Goal: Information Seeking & Learning: Learn about a topic

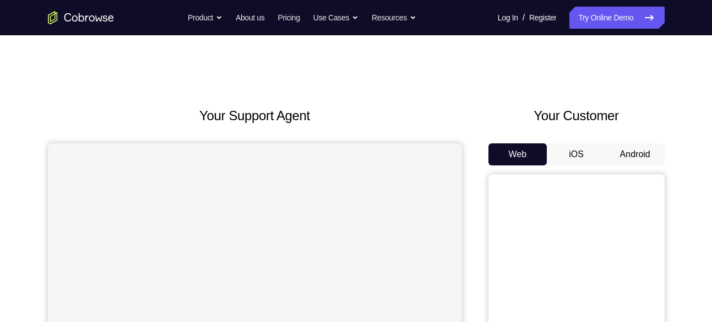
click at [625, 148] on button "Android" at bounding box center [635, 154] width 59 height 22
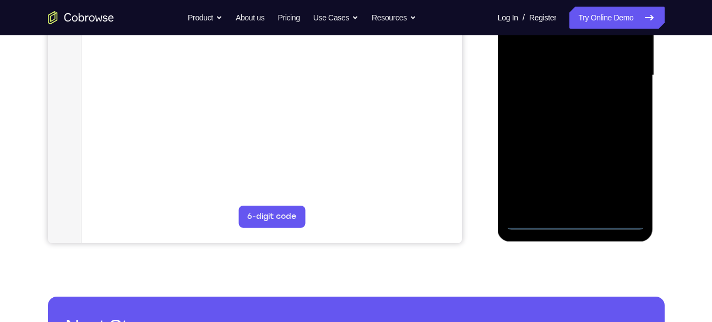
scroll to position [270, 0]
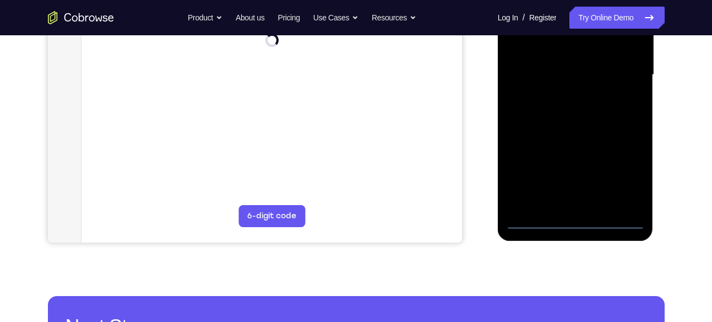
click at [576, 225] on div at bounding box center [575, 75] width 139 height 308
click at [625, 166] on div at bounding box center [575, 75] width 139 height 308
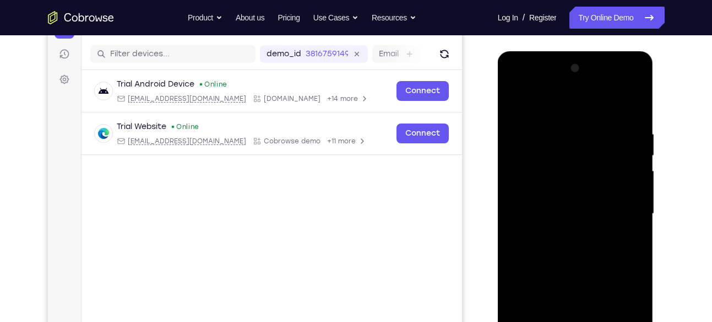
scroll to position [131, 0]
click at [527, 88] on div at bounding box center [575, 214] width 139 height 308
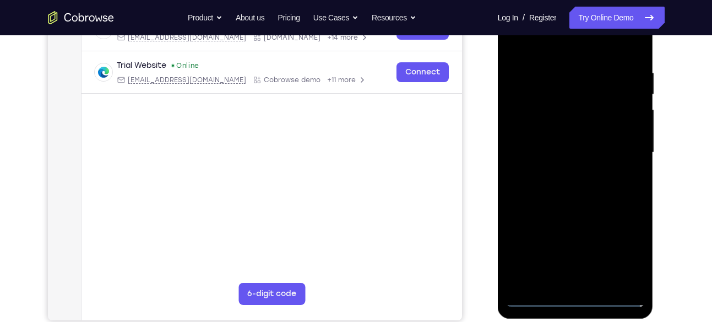
click at [625, 139] on div at bounding box center [575, 152] width 139 height 308
click at [564, 171] on div at bounding box center [575, 152] width 139 height 308
click at [540, 137] on div at bounding box center [575, 152] width 139 height 308
click at [551, 123] on div at bounding box center [575, 152] width 139 height 308
click at [573, 161] on div at bounding box center [575, 152] width 139 height 308
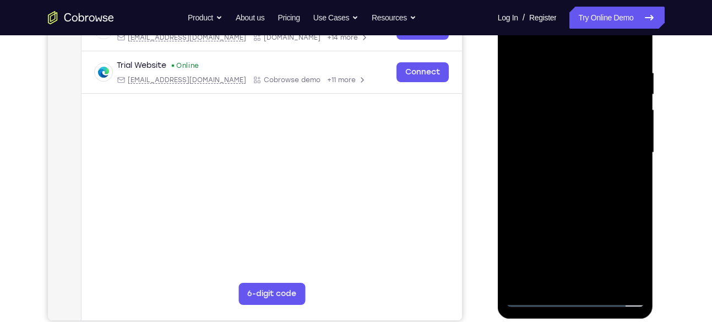
click at [557, 155] on div at bounding box center [575, 152] width 139 height 308
click at [579, 189] on div at bounding box center [575, 152] width 139 height 308
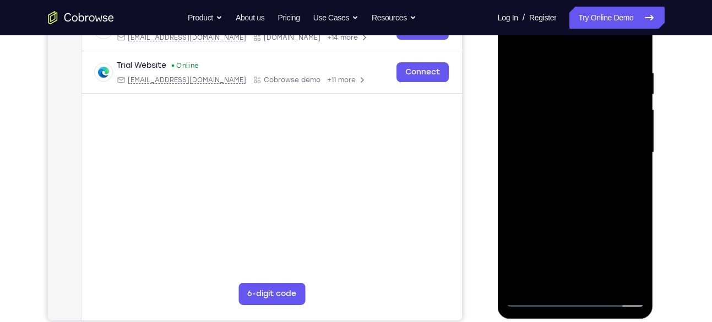
click at [579, 189] on div at bounding box center [575, 152] width 139 height 308
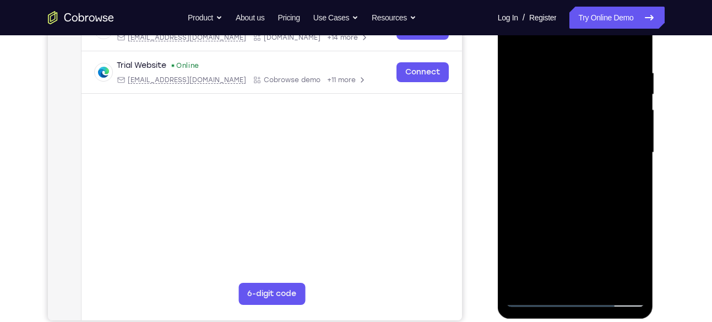
click at [579, 189] on div at bounding box center [575, 152] width 139 height 308
click at [633, 167] on div at bounding box center [575, 152] width 139 height 308
click at [528, 134] on div at bounding box center [575, 152] width 139 height 308
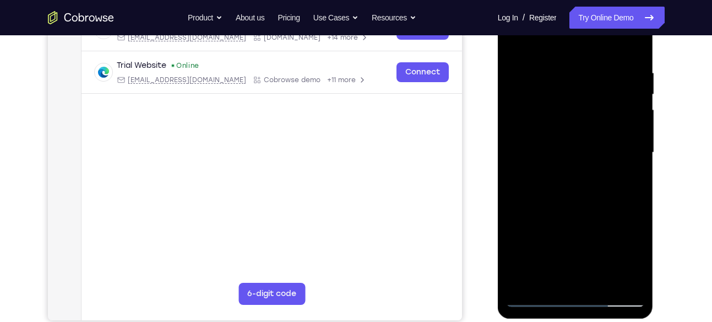
click at [528, 134] on div at bounding box center [575, 152] width 139 height 308
click at [598, 150] on div at bounding box center [575, 152] width 139 height 308
click at [632, 167] on div at bounding box center [575, 152] width 139 height 308
click at [590, 152] on div at bounding box center [575, 152] width 139 height 308
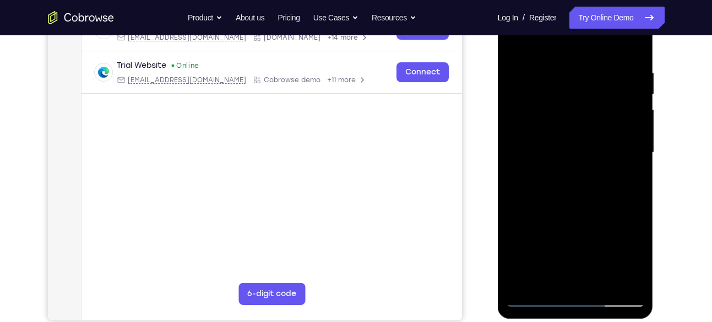
click at [590, 152] on div at bounding box center [575, 152] width 139 height 308
click at [570, 176] on div at bounding box center [575, 152] width 139 height 308
click at [558, 183] on div at bounding box center [575, 152] width 139 height 308
click at [568, 178] on div at bounding box center [575, 152] width 139 height 308
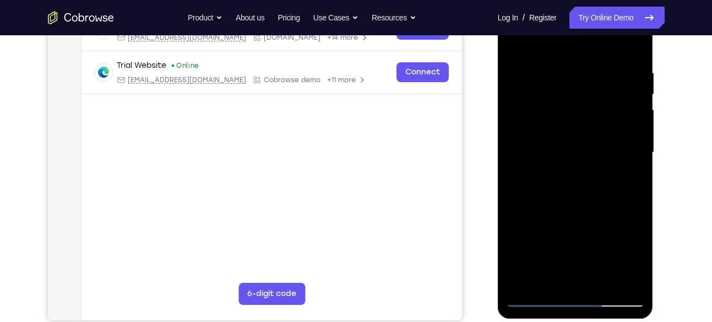
click at [568, 178] on div at bounding box center [575, 152] width 139 height 308
click at [568, 150] on div at bounding box center [575, 152] width 139 height 308
click at [585, 189] on div at bounding box center [575, 152] width 139 height 308
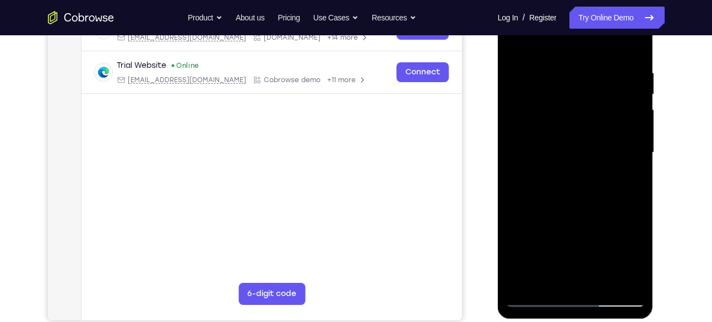
click at [585, 189] on div at bounding box center [575, 152] width 139 height 308
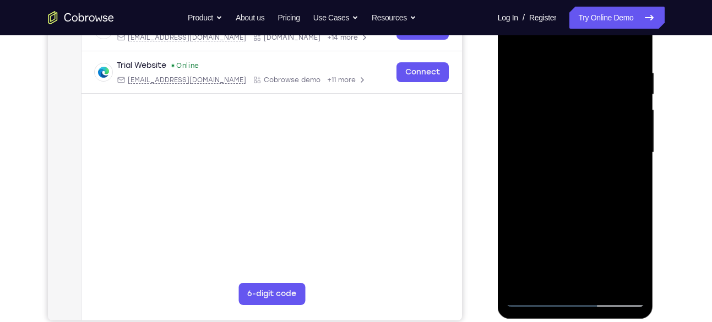
click at [585, 189] on div at bounding box center [575, 152] width 139 height 308
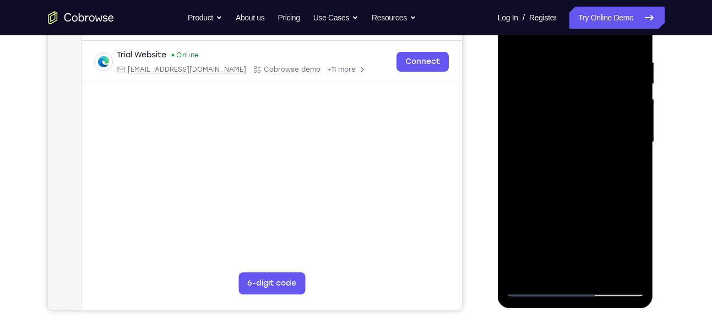
scroll to position [204, 0]
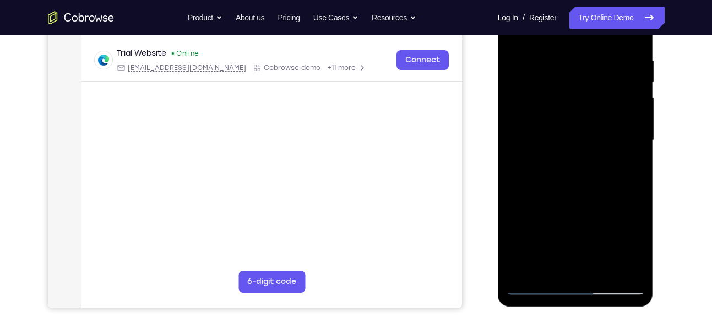
click at [576, 196] on div at bounding box center [575, 140] width 139 height 308
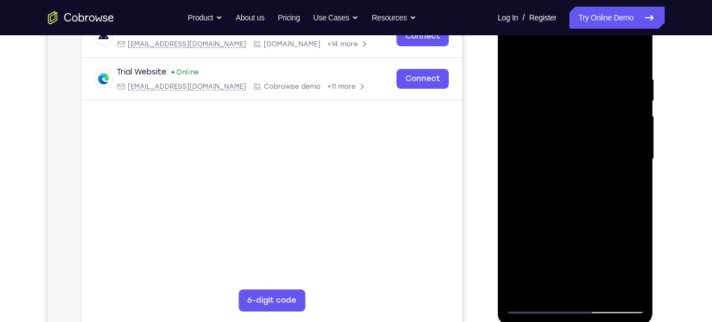
scroll to position [185, 0]
click at [599, 286] on div at bounding box center [575, 160] width 139 height 308
click at [580, 218] on div at bounding box center [575, 160] width 139 height 308
click at [553, 154] on div at bounding box center [575, 160] width 139 height 308
click at [630, 185] on div at bounding box center [575, 160] width 139 height 308
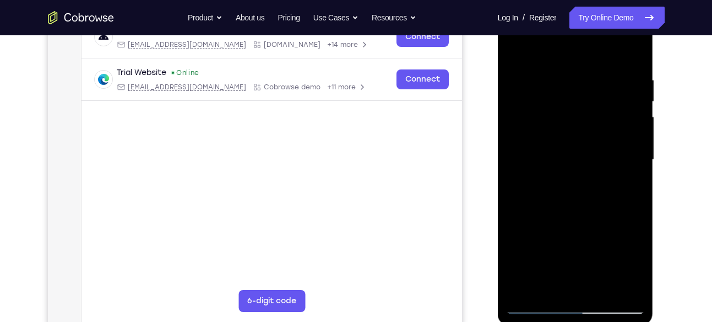
click at [514, 50] on div at bounding box center [575, 160] width 139 height 308
click at [576, 194] on div at bounding box center [575, 160] width 139 height 308
click at [632, 265] on div at bounding box center [575, 160] width 139 height 308
click at [632, 190] on div at bounding box center [575, 160] width 139 height 308
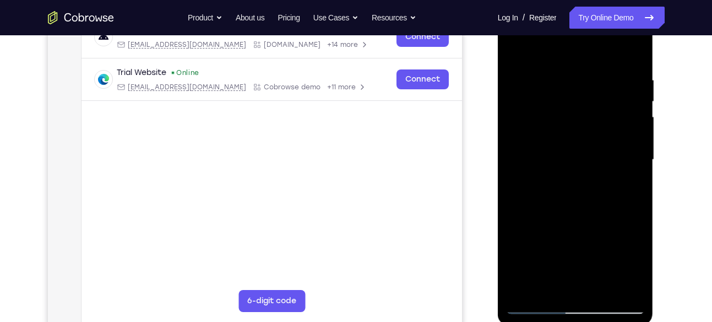
click at [547, 286] on div at bounding box center [575, 160] width 139 height 308
click at [632, 238] on div at bounding box center [575, 160] width 139 height 308
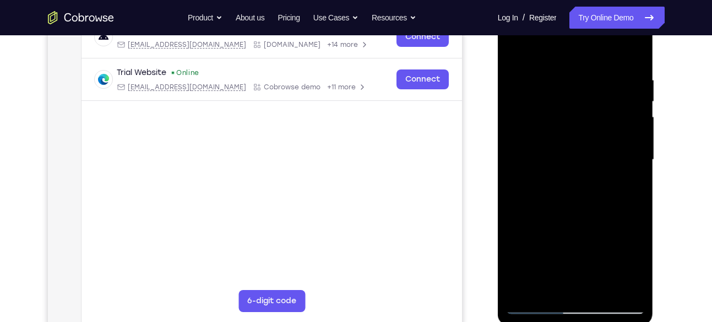
click at [631, 174] on div at bounding box center [575, 160] width 139 height 308
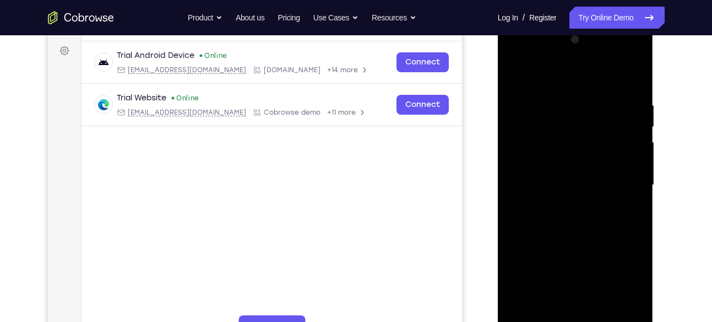
scroll to position [159, 0]
click at [511, 73] on div at bounding box center [575, 186] width 139 height 308
click at [584, 197] on div at bounding box center [575, 186] width 139 height 308
click at [514, 73] on div at bounding box center [575, 186] width 139 height 308
click at [579, 222] on div at bounding box center [575, 186] width 139 height 308
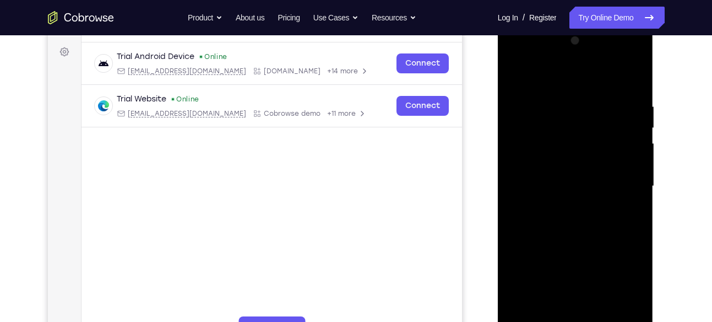
click at [513, 81] on div at bounding box center [575, 186] width 139 height 308
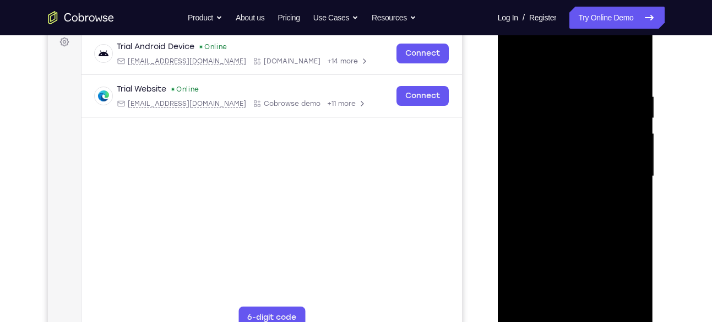
scroll to position [168, 0]
click at [516, 65] on div at bounding box center [575, 177] width 139 height 308
click at [635, 66] on div at bounding box center [575, 177] width 139 height 308
click at [517, 126] on div at bounding box center [575, 177] width 139 height 308
click at [536, 199] on div at bounding box center [575, 177] width 139 height 308
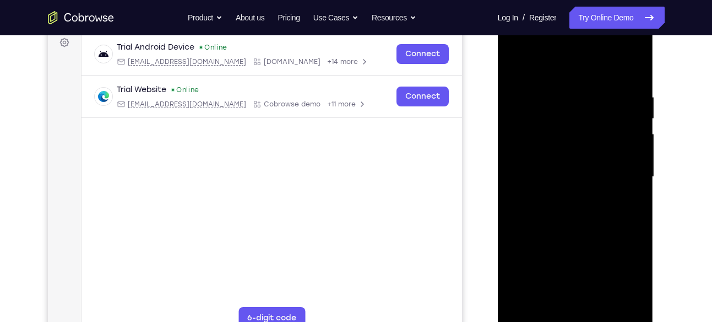
click at [514, 64] on div at bounding box center [575, 177] width 139 height 308
click at [556, 87] on div at bounding box center [575, 177] width 139 height 308
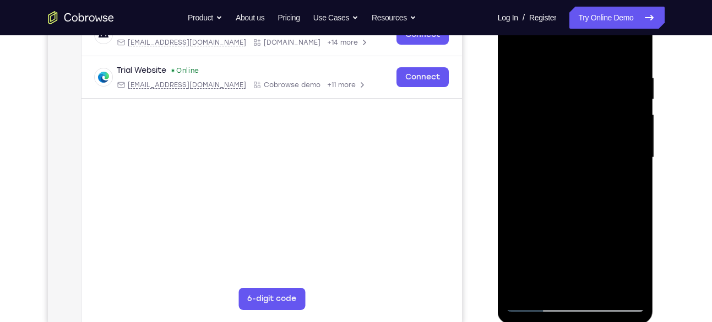
scroll to position [188, 0]
click at [633, 115] on div at bounding box center [575, 157] width 139 height 308
click at [617, 278] on div at bounding box center [575, 157] width 139 height 308
click at [633, 53] on div at bounding box center [575, 157] width 139 height 308
click at [593, 69] on div at bounding box center [575, 157] width 139 height 308
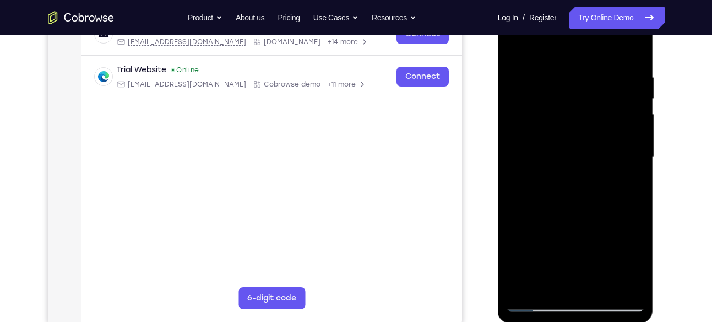
click at [633, 52] on div at bounding box center [575, 157] width 139 height 308
drag, startPoint x: 624, startPoint y: 83, endPoint x: 560, endPoint y: 83, distance: 63.9
click at [560, 83] on div at bounding box center [575, 157] width 139 height 308
drag, startPoint x: 611, startPoint y: 71, endPoint x: 526, endPoint y: 74, distance: 85.5
click at [526, 74] on div at bounding box center [575, 157] width 139 height 308
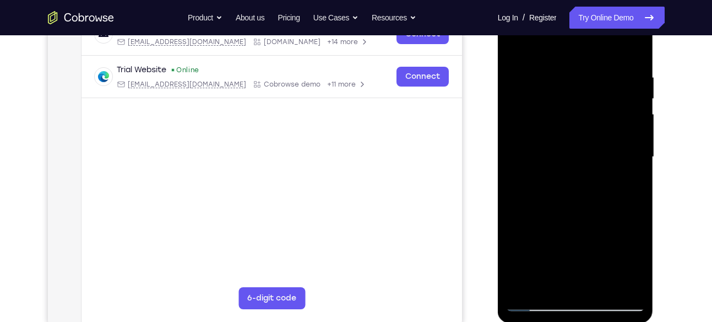
drag, startPoint x: 609, startPoint y: 72, endPoint x: 567, endPoint y: 77, distance: 42.8
click at [567, 77] on div at bounding box center [575, 157] width 139 height 308
click at [533, 79] on div at bounding box center [575, 157] width 139 height 308
click at [620, 281] on div at bounding box center [575, 157] width 139 height 308
click at [630, 47] on div at bounding box center [575, 157] width 139 height 308
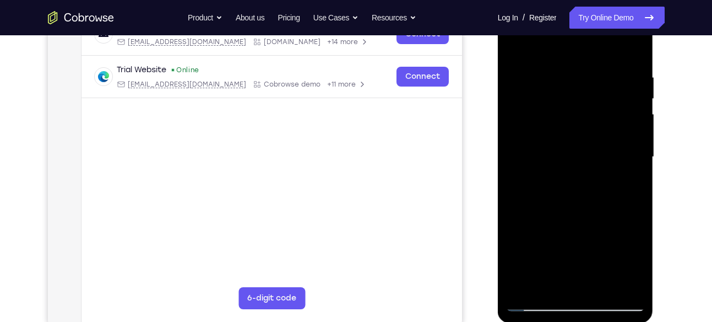
click at [611, 73] on div at bounding box center [575, 157] width 139 height 308
click at [623, 89] on div at bounding box center [575, 157] width 139 height 308
click at [635, 47] on div at bounding box center [575, 157] width 139 height 308
drag, startPoint x: 598, startPoint y: 230, endPoint x: 603, endPoint y: 148, distance: 82.2
click at [603, 153] on div at bounding box center [575, 157] width 139 height 308
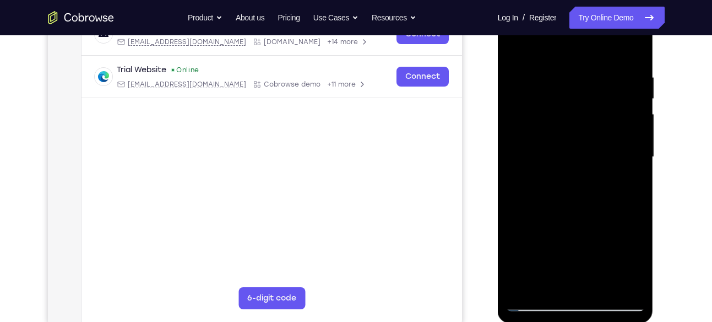
click at [516, 70] on div at bounding box center [575, 157] width 139 height 308
drag, startPoint x: 577, startPoint y: 186, endPoint x: 580, endPoint y: 125, distance: 60.7
click at [580, 125] on div at bounding box center [575, 157] width 139 height 308
click at [513, 97] on div at bounding box center [575, 157] width 139 height 308
drag, startPoint x: 576, startPoint y: 133, endPoint x: 576, endPoint y: 83, distance: 50.7
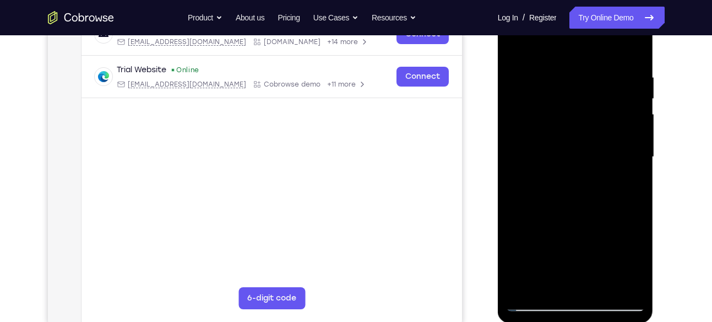
click at [576, 84] on div at bounding box center [575, 157] width 139 height 308
click at [516, 251] on div at bounding box center [575, 157] width 139 height 308
drag, startPoint x: 563, startPoint y: 234, endPoint x: 567, endPoint y: 153, distance: 81.1
click at [567, 153] on div at bounding box center [575, 157] width 139 height 308
drag, startPoint x: 602, startPoint y: 220, endPoint x: 602, endPoint y: 138, distance: 82.1
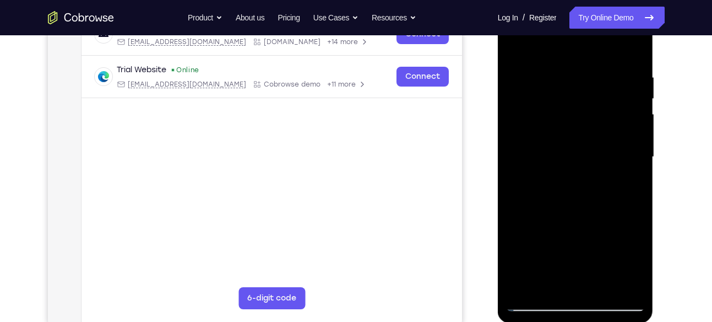
click at [602, 138] on div at bounding box center [575, 157] width 139 height 308
drag, startPoint x: 586, startPoint y: 229, endPoint x: 578, endPoint y: 138, distance: 91.2
click at [578, 138] on div at bounding box center [575, 157] width 139 height 308
drag, startPoint x: 563, startPoint y: 221, endPoint x: 572, endPoint y: 143, distance: 78.2
click at [572, 143] on div at bounding box center [575, 157] width 139 height 308
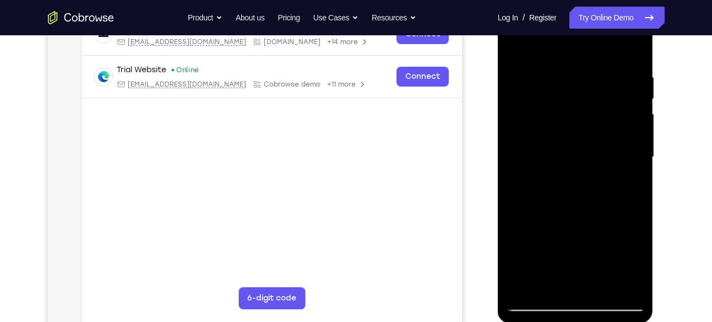
click at [570, 142] on div at bounding box center [575, 157] width 139 height 308
drag, startPoint x: 585, startPoint y: 230, endPoint x: 596, endPoint y: 122, distance: 108.5
click at [596, 122] on div at bounding box center [575, 157] width 139 height 308
drag, startPoint x: 585, startPoint y: 242, endPoint x: 603, endPoint y: 133, distance: 110.4
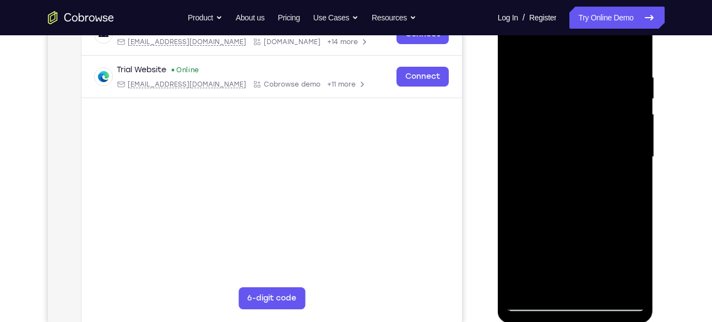
click at [603, 133] on div at bounding box center [575, 157] width 139 height 308
click at [600, 285] on div at bounding box center [575, 157] width 139 height 308
click at [566, 172] on div at bounding box center [575, 157] width 139 height 308
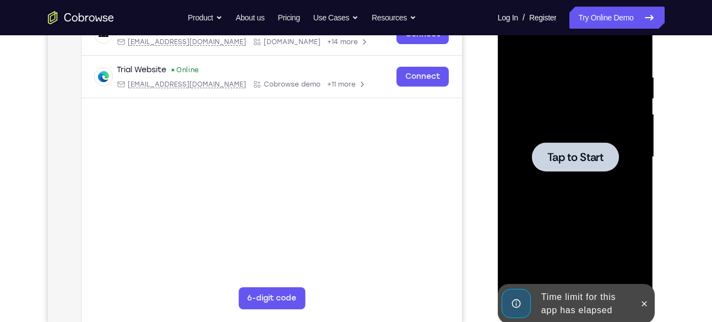
click at [587, 148] on div at bounding box center [575, 156] width 87 height 29
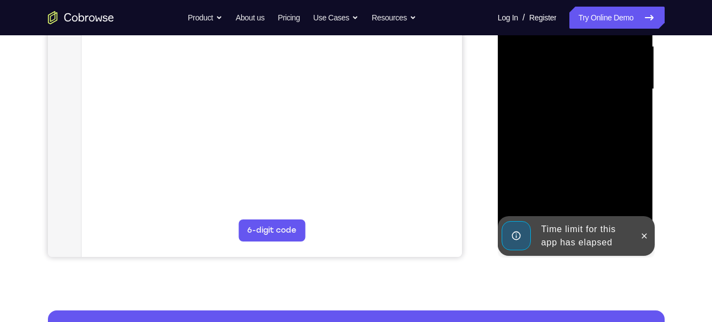
scroll to position [256, 0]
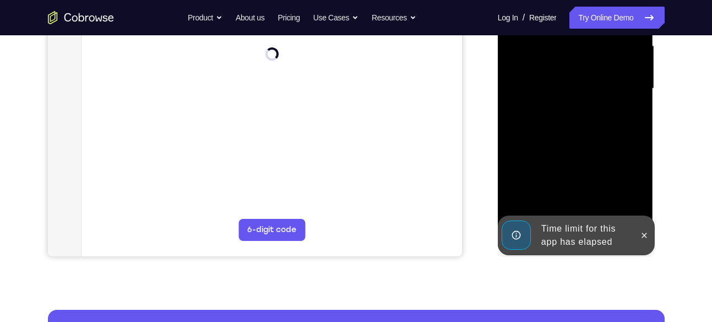
click at [576, 232] on div "Time limit for this app has elapsed" at bounding box center [585, 235] width 96 height 35
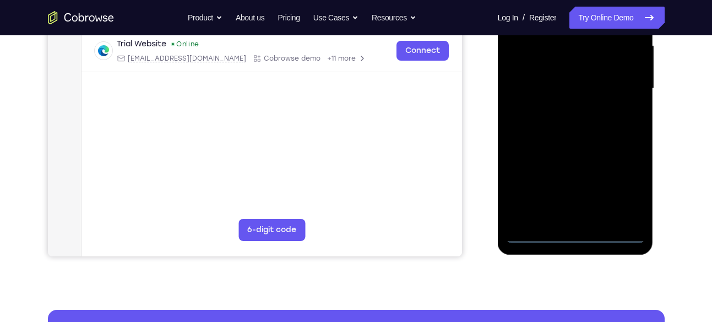
click at [576, 232] on div at bounding box center [575, 88] width 139 height 308
click at [629, 182] on div at bounding box center [575, 88] width 139 height 308
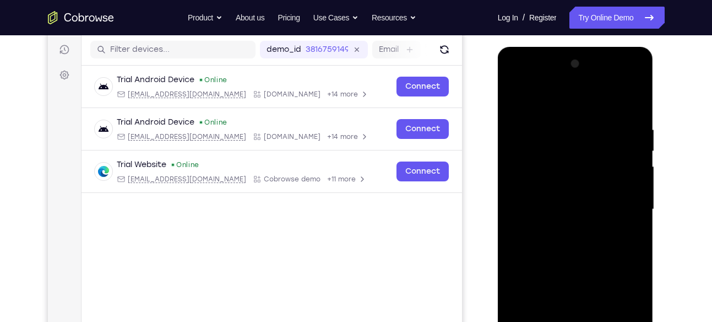
scroll to position [134, 0]
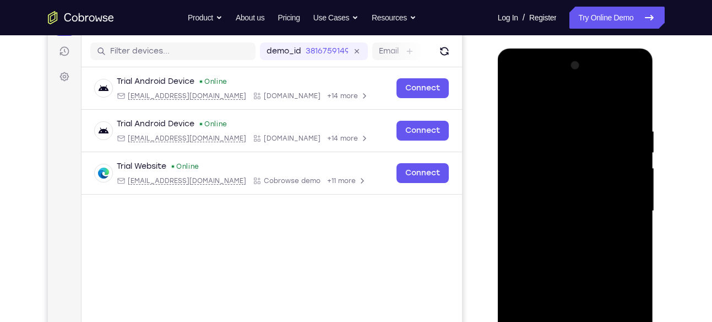
click at [520, 85] on div at bounding box center [575, 211] width 139 height 308
click at [529, 181] on div at bounding box center [575, 211] width 139 height 308
click at [542, 212] on div at bounding box center [575, 211] width 139 height 308
click at [566, 197] on div at bounding box center [575, 211] width 139 height 308
click at [562, 224] on div at bounding box center [575, 211] width 139 height 308
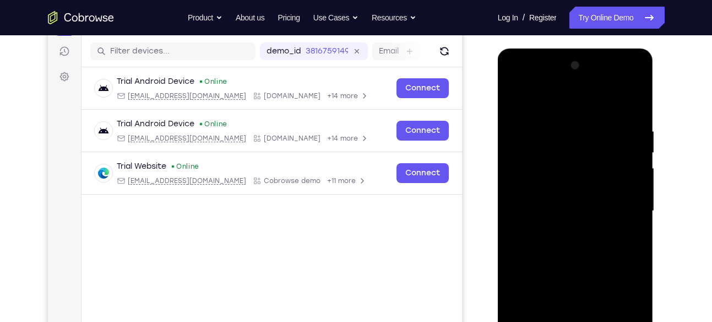
click at [577, 276] on div at bounding box center [575, 211] width 139 height 308
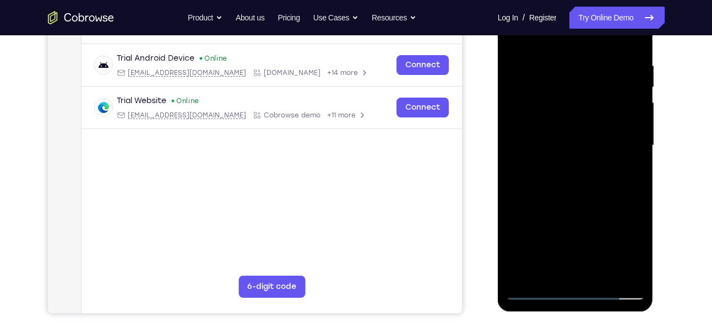
scroll to position [200, 0]
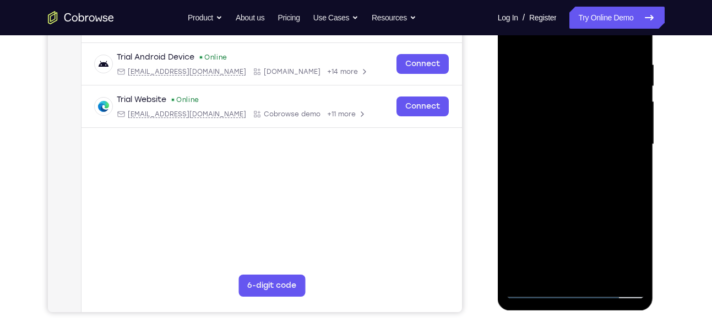
click at [572, 127] on div at bounding box center [575, 144] width 139 height 308
drag, startPoint x: 588, startPoint y: 203, endPoint x: 608, endPoint y: 108, distance: 97.3
click at [608, 108] on div at bounding box center [575, 144] width 139 height 308
click at [587, 264] on div at bounding box center [575, 144] width 139 height 308
click at [541, 118] on div at bounding box center [575, 144] width 139 height 308
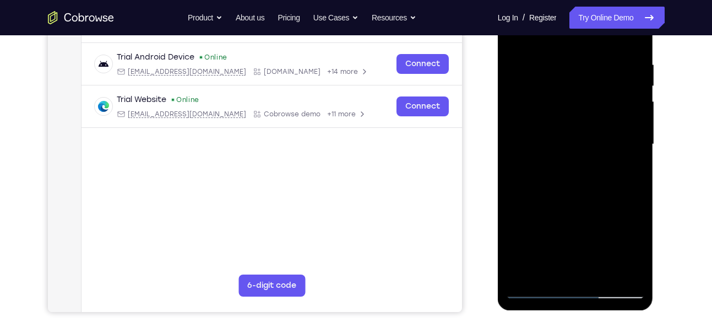
click at [561, 166] on div at bounding box center [575, 144] width 139 height 308
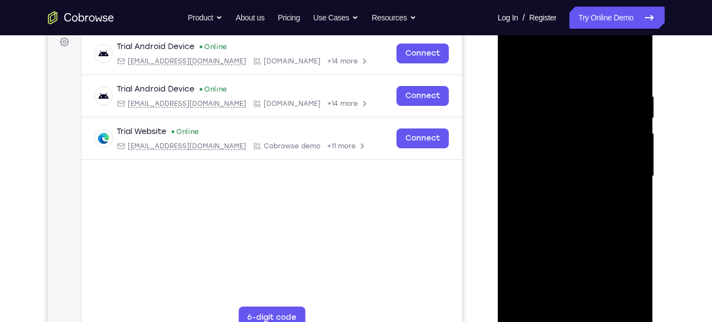
scroll to position [166, 0]
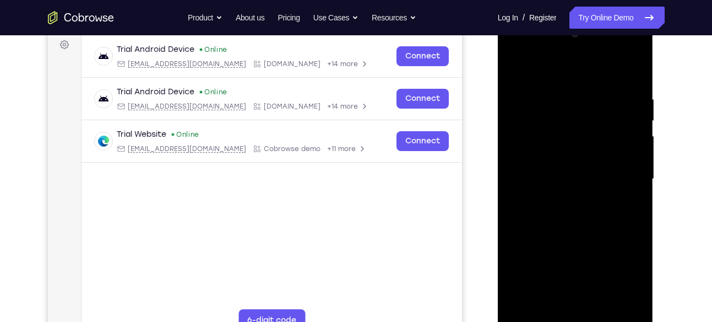
click at [607, 76] on div at bounding box center [575, 179] width 139 height 308
click at [549, 135] on div at bounding box center [575, 179] width 139 height 308
click at [516, 69] on div at bounding box center [575, 179] width 139 height 308
drag, startPoint x: 591, startPoint y: 236, endPoint x: 595, endPoint y: 120, distance: 115.7
click at [595, 120] on div at bounding box center [575, 179] width 139 height 308
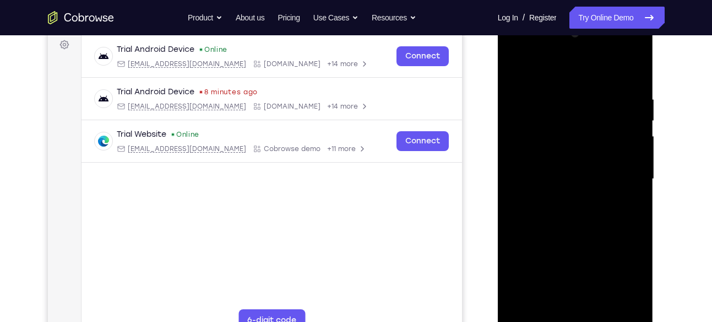
drag, startPoint x: 597, startPoint y: 252, endPoint x: 596, endPoint y: 164, distance: 88.7
click at [596, 164] on div at bounding box center [575, 179] width 139 height 308
drag, startPoint x: 615, startPoint y: 259, endPoint x: 614, endPoint y: 172, distance: 87.6
click at [614, 172] on div at bounding box center [575, 179] width 139 height 308
drag, startPoint x: 590, startPoint y: 251, endPoint x: 592, endPoint y: 173, distance: 77.7
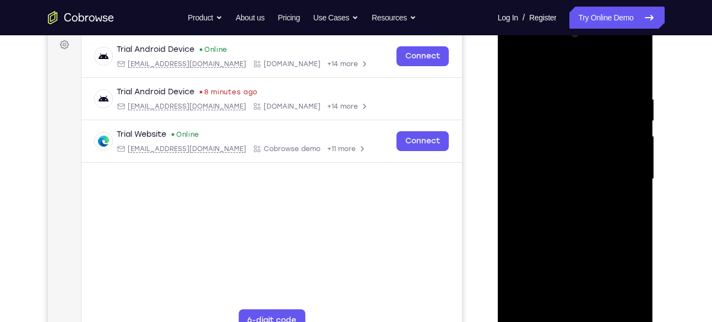
click at [592, 181] on div at bounding box center [575, 179] width 139 height 308
drag, startPoint x: 596, startPoint y: 229, endPoint x: 621, endPoint y: 116, distance: 115.7
click at [621, 116] on div at bounding box center [575, 179] width 139 height 308
click at [538, 109] on div at bounding box center [575, 179] width 139 height 308
click at [574, 135] on div at bounding box center [575, 179] width 139 height 308
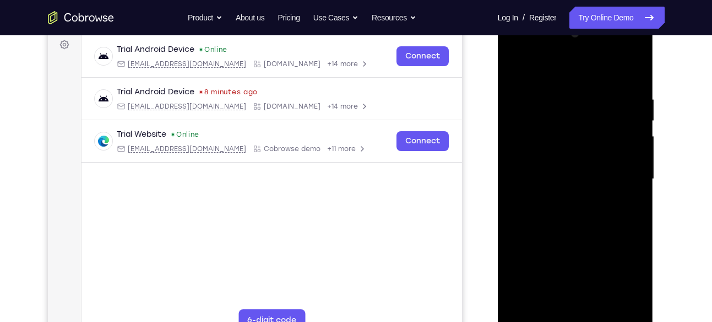
drag, startPoint x: 566, startPoint y: 214, endPoint x: 581, endPoint y: 57, distance: 158.3
click at [581, 57] on div at bounding box center [575, 179] width 139 height 308
drag, startPoint x: 560, startPoint y: 244, endPoint x: 604, endPoint y: 72, distance: 177.4
click at [604, 72] on div at bounding box center [575, 179] width 139 height 308
drag, startPoint x: 597, startPoint y: 203, endPoint x: 615, endPoint y: 79, distance: 125.3
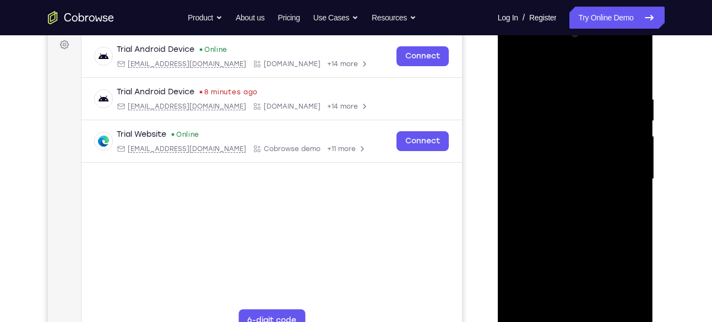
click at [615, 79] on div at bounding box center [575, 179] width 139 height 308
drag, startPoint x: 604, startPoint y: 236, endPoint x: 644, endPoint y: 82, distance: 159.8
click at [643, 91] on div at bounding box center [575, 179] width 139 height 308
drag, startPoint x: 565, startPoint y: 219, endPoint x: 594, endPoint y: 99, distance: 123.6
click at [594, 99] on div at bounding box center [575, 179] width 139 height 308
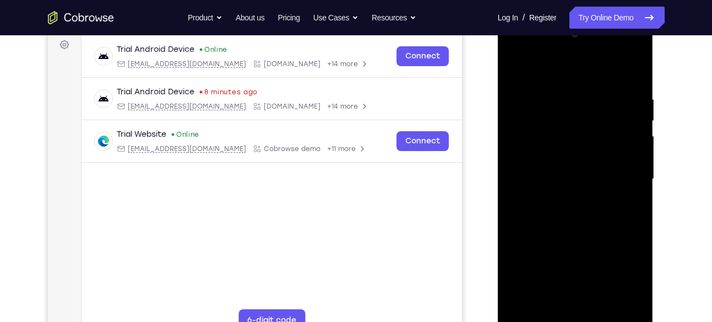
drag, startPoint x: 598, startPoint y: 232, endPoint x: 631, endPoint y: 106, distance: 129.7
click at [631, 106] on div at bounding box center [575, 179] width 139 height 308
drag, startPoint x: 582, startPoint y: 267, endPoint x: 620, endPoint y: 149, distance: 123.5
click at [620, 149] on div at bounding box center [575, 179] width 139 height 308
drag, startPoint x: 586, startPoint y: 214, endPoint x: 616, endPoint y: 70, distance: 146.9
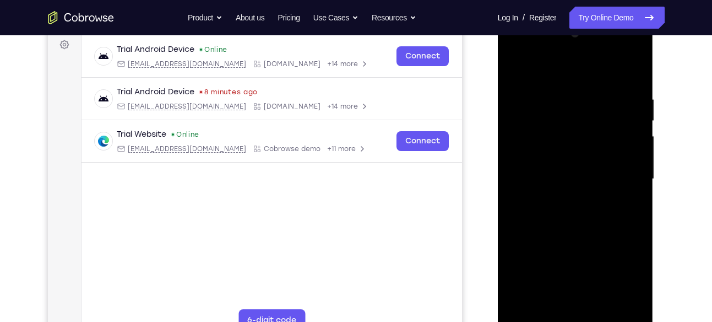
click at [616, 70] on div at bounding box center [575, 179] width 139 height 308
drag, startPoint x: 598, startPoint y: 214, endPoint x: 614, endPoint y: 79, distance: 135.9
click at [614, 79] on div at bounding box center [575, 179] width 139 height 308
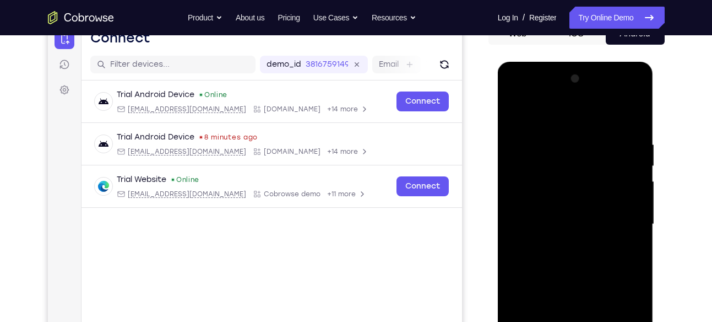
scroll to position [120, 0]
click at [636, 93] on div at bounding box center [575, 225] width 139 height 308
click at [581, 301] on div at bounding box center [575, 225] width 139 height 308
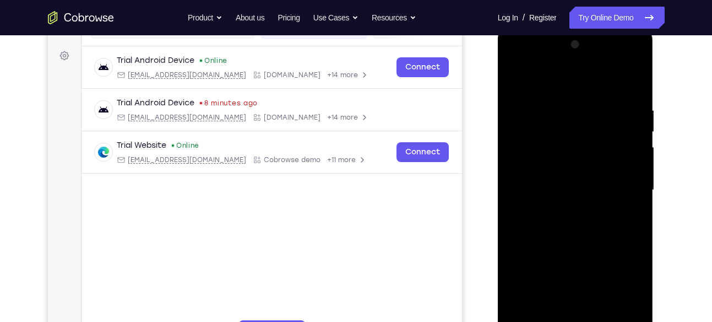
scroll to position [154, 0]
click at [623, 213] on div at bounding box center [575, 190] width 139 height 308
click at [635, 64] on div at bounding box center [575, 190] width 139 height 308
click at [627, 268] on div at bounding box center [575, 190] width 139 height 308
click at [635, 64] on div at bounding box center [575, 190] width 139 height 308
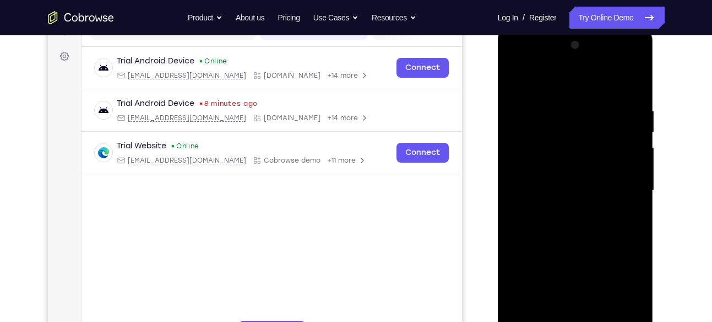
click at [601, 272] on div at bounding box center [575, 190] width 139 height 308
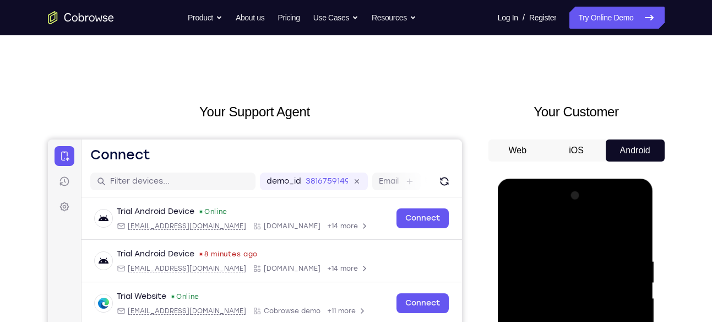
scroll to position [0, 0]
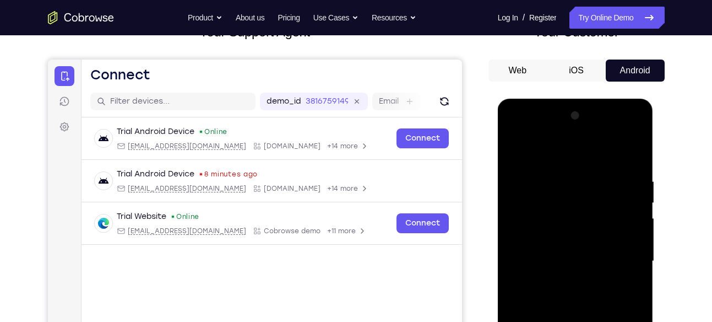
scroll to position [51, 0]
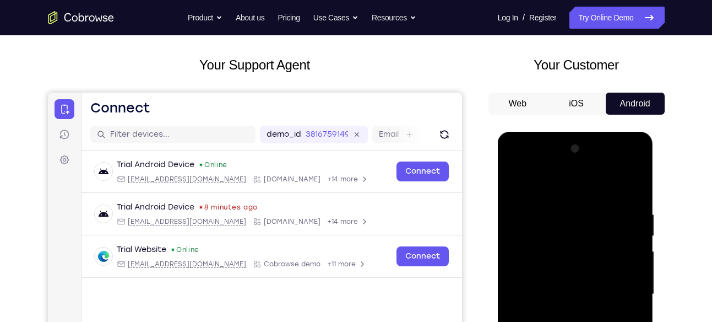
click at [583, 245] on div at bounding box center [575, 294] width 139 height 308
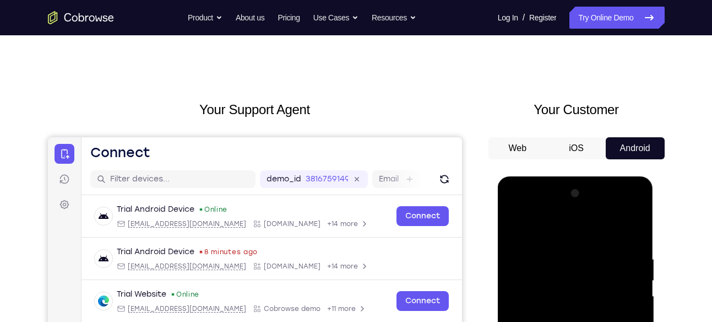
scroll to position [0, 0]
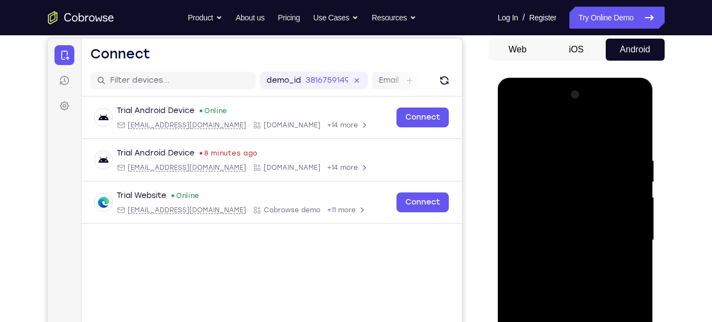
scroll to position [105, 0]
click at [594, 257] on div at bounding box center [575, 239] width 139 height 308
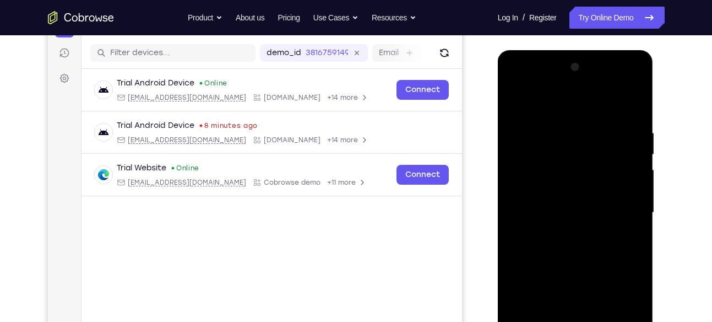
scroll to position [133, 0]
click at [611, 248] on div at bounding box center [575, 212] width 139 height 308
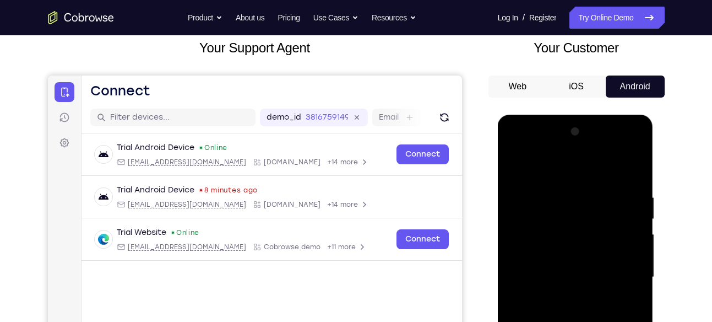
scroll to position [67, 0]
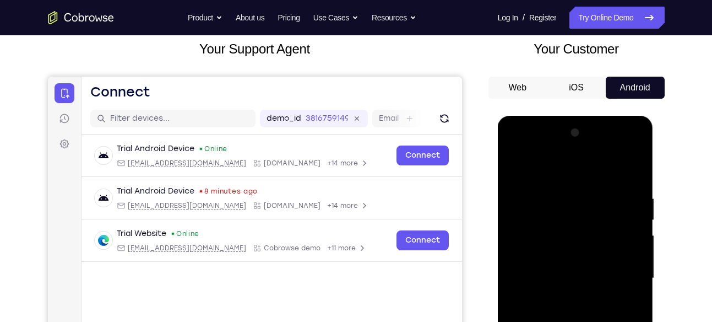
click at [622, 188] on div at bounding box center [575, 278] width 139 height 308
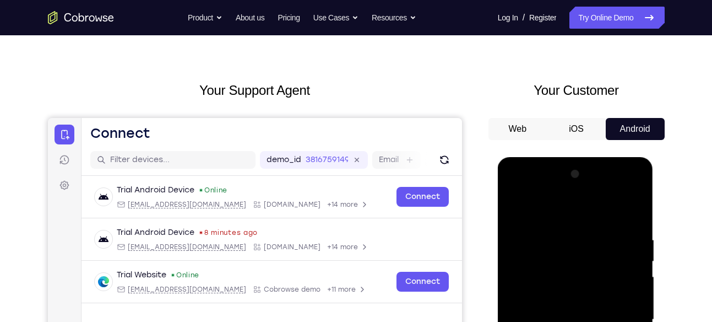
scroll to position [26, 0]
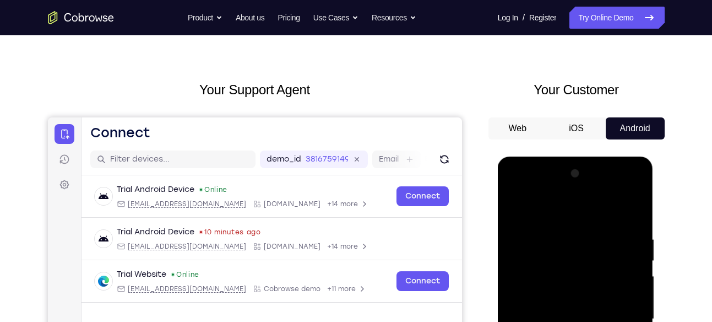
drag, startPoint x: 568, startPoint y: 231, endPoint x: 573, endPoint y: 288, distance: 56.9
click at [573, 288] on div at bounding box center [575, 319] width 139 height 308
drag, startPoint x: 597, startPoint y: 213, endPoint x: 582, endPoint y: 284, distance: 72.2
click at [582, 284] on div at bounding box center [575, 319] width 139 height 308
click at [611, 207] on div at bounding box center [575, 319] width 139 height 308
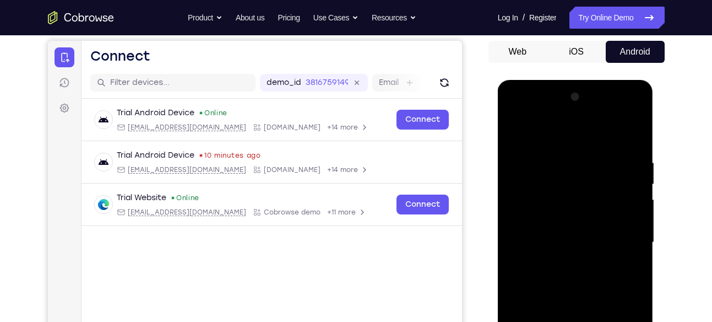
scroll to position [100, 0]
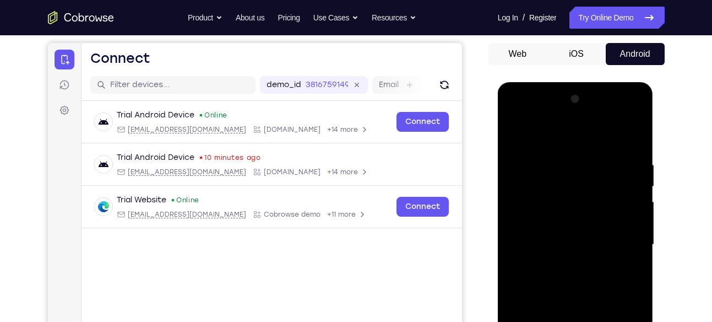
click at [595, 214] on div at bounding box center [575, 244] width 139 height 308
click at [593, 220] on div at bounding box center [575, 244] width 139 height 308
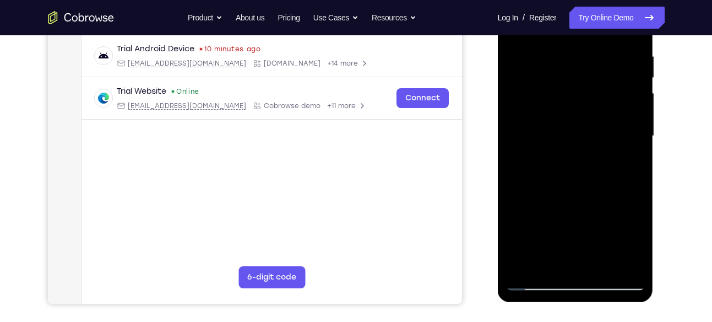
scroll to position [210, 0]
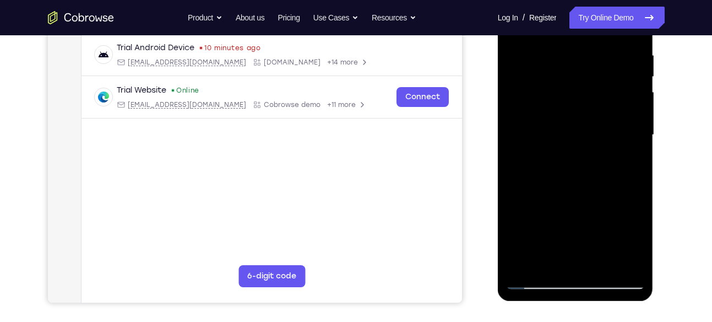
drag, startPoint x: 578, startPoint y: 242, endPoint x: 589, endPoint y: 203, distance: 39.9
click at [589, 203] on div at bounding box center [575, 135] width 139 height 308
drag, startPoint x: 577, startPoint y: 245, endPoint x: 575, endPoint y: 256, distance: 10.6
click at [575, 256] on div at bounding box center [575, 135] width 139 height 308
drag, startPoint x: 591, startPoint y: 241, endPoint x: 575, endPoint y: 285, distance: 46.9
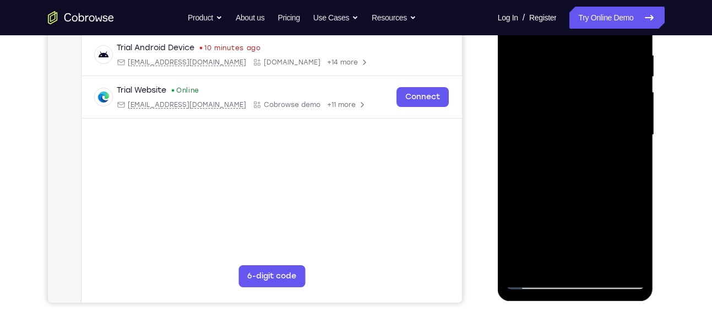
click at [575, 285] on div at bounding box center [575, 135] width 139 height 308
drag, startPoint x: 594, startPoint y: 240, endPoint x: 577, endPoint y: 292, distance: 55.0
click at [577, 292] on div at bounding box center [576, 136] width 156 height 328
drag, startPoint x: 604, startPoint y: 236, endPoint x: 578, endPoint y: 334, distance: 101.0
click at [578, 303] on html "Online web based iOS Simulators and Android Emulators. Run iPhone, iPad, Mobile…" at bounding box center [576, 137] width 157 height 330
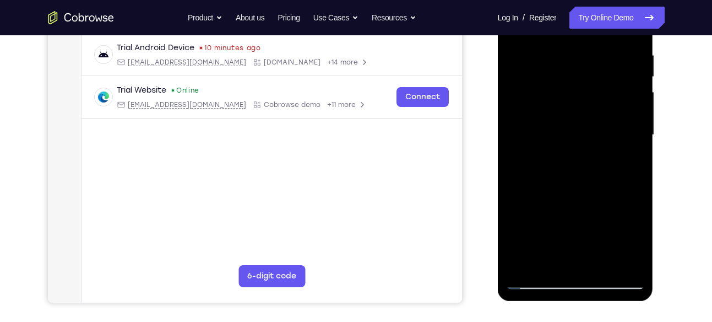
drag, startPoint x: 600, startPoint y: 248, endPoint x: 577, endPoint y: 289, distance: 46.9
click at [577, 289] on div at bounding box center [576, 136] width 156 height 328
click at [616, 215] on div at bounding box center [575, 135] width 139 height 308
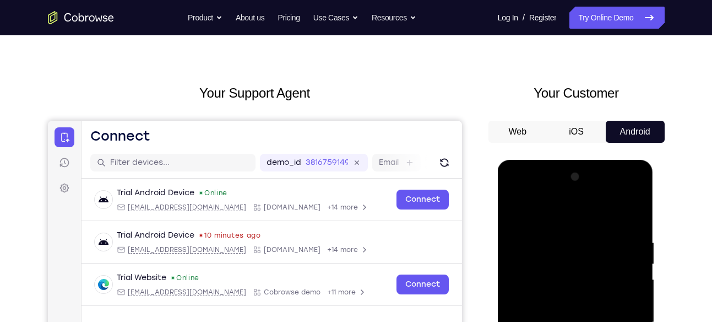
scroll to position [21, 0]
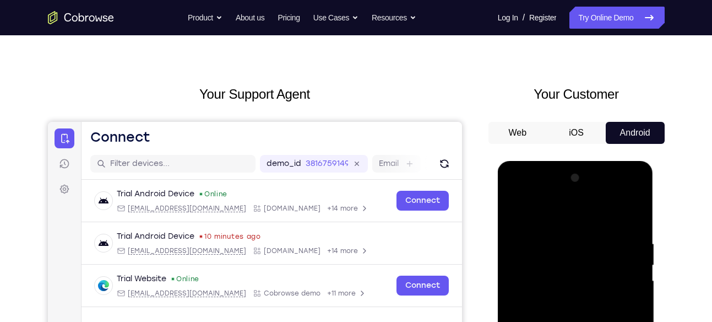
drag, startPoint x: 609, startPoint y: 226, endPoint x: 600, endPoint y: 255, distance: 30.1
click at [600, 255] on div at bounding box center [575, 323] width 139 height 308
click at [590, 234] on div at bounding box center [575, 323] width 139 height 308
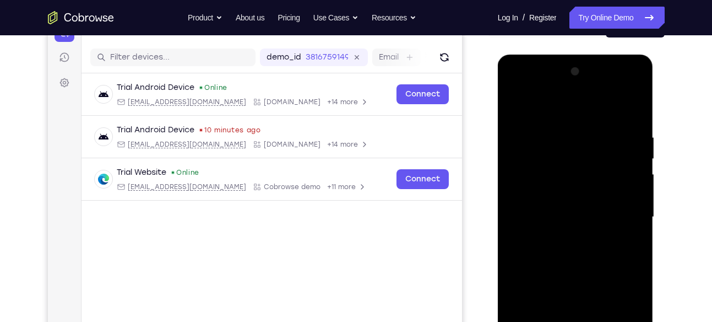
click at [612, 254] on div at bounding box center [575, 217] width 139 height 308
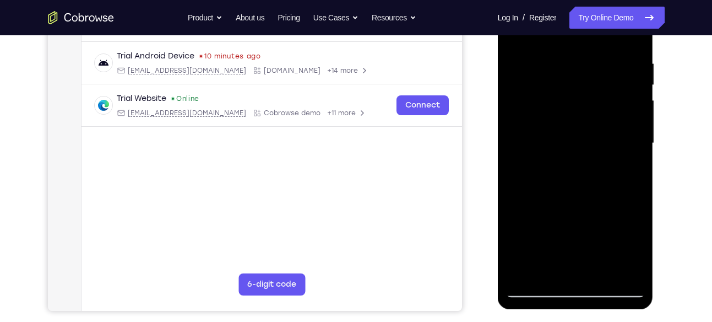
click at [585, 189] on div at bounding box center [575, 143] width 139 height 308
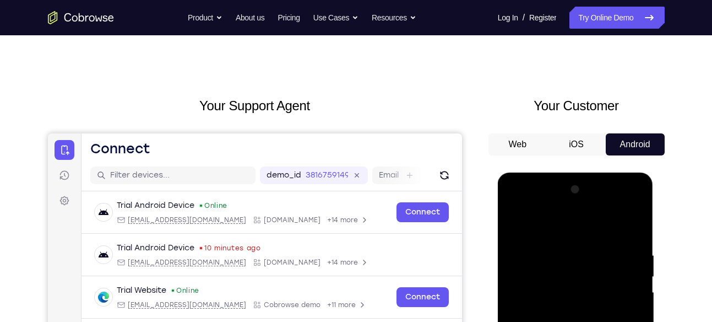
scroll to position [0, 0]
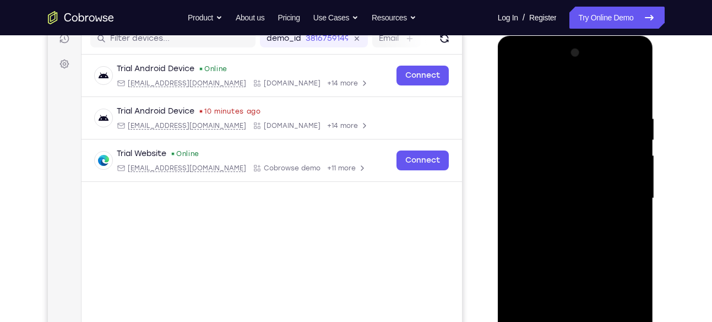
click at [582, 196] on div at bounding box center [575, 198] width 139 height 308
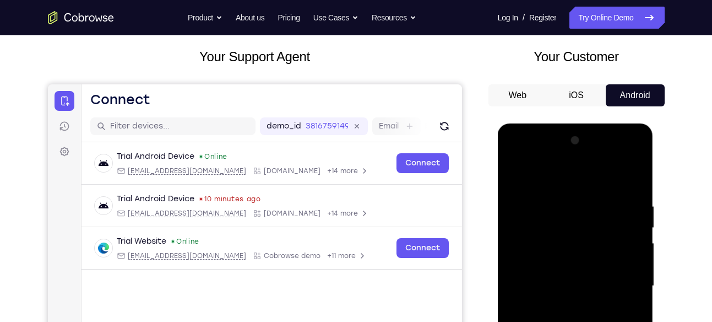
scroll to position [58, 0]
